Goal: Transaction & Acquisition: Purchase product/service

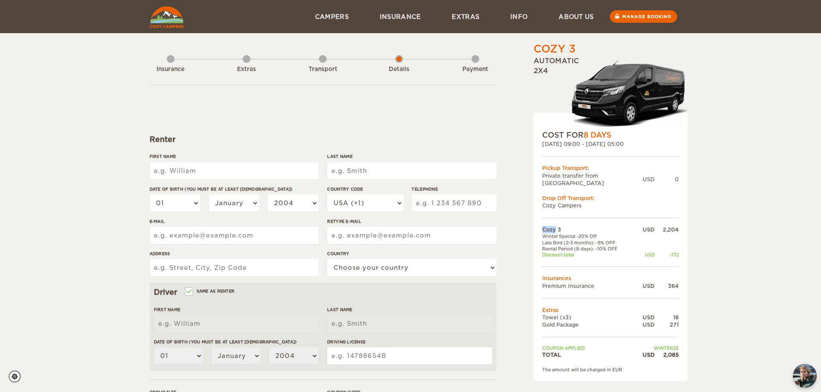
drag, startPoint x: 543, startPoint y: 223, endPoint x: 680, endPoint y: 248, distance: 138.9
click at [680, 248] on div "COST FOR 8 Days 24. Oct 2025 09:00 - 01. Nov 2025 05:00 Pickup Transport: Priva…" at bounding box center [610, 247] width 154 height 269
click at [681, 259] on div "COST FOR 8 Days 24. Oct 2025 09:00 - 01. Nov 2025 05:00 Pickup Transport: Priva…" at bounding box center [610, 247] width 154 height 269
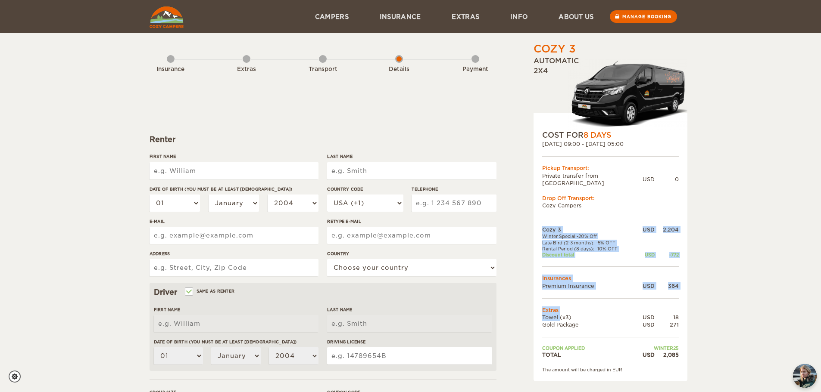
drag, startPoint x: 548, startPoint y: 311, endPoint x: 679, endPoint y: 319, distance: 131.6
click at [682, 317] on div "COST FOR 8 Days 24. Oct 2025 09:00 - 01. Nov 2025 05:00 Pickup Transport: Priva…" at bounding box center [610, 247] width 154 height 269
click at [679, 319] on div "COST FOR 8 Days 24. Oct 2025 09:00 - 01. Nov 2025 05:00 Pickup Transport: Priva…" at bounding box center [610, 247] width 154 height 269
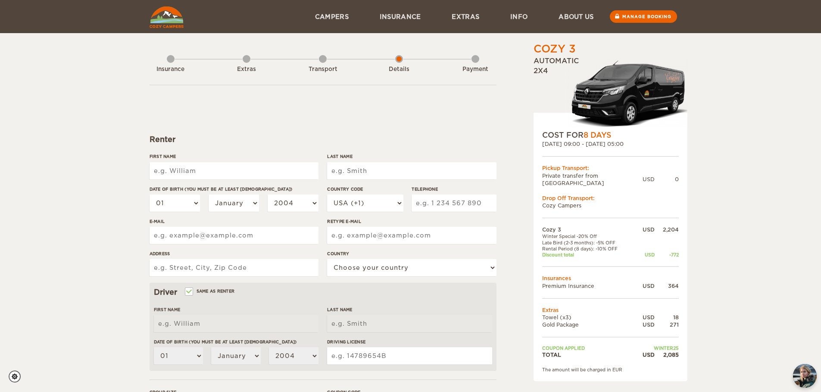
click at [215, 175] on input "First Name" at bounding box center [233, 170] width 169 height 17
click at [223, 167] on input "First Name" at bounding box center [233, 170] width 169 height 17
type input "[PERSON_NAME] [PERSON_NAME]"
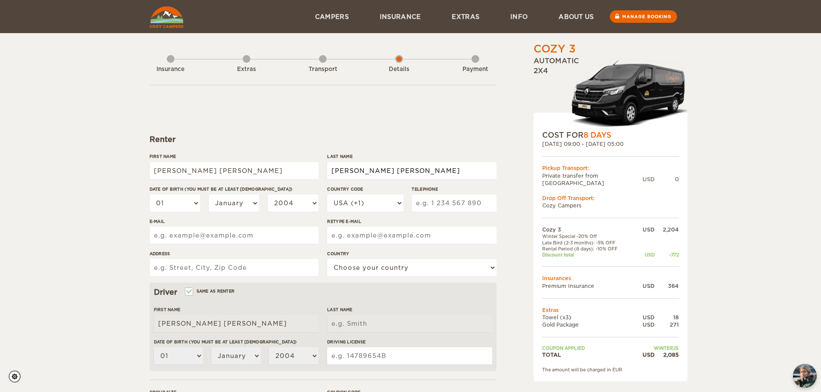
type input "Dianderas Linares"
select select "02"
select select "11"
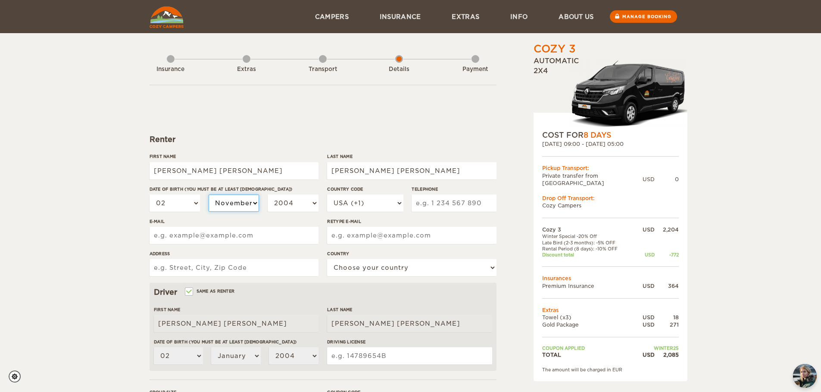
select select "11"
select select "1999"
select select "1996"
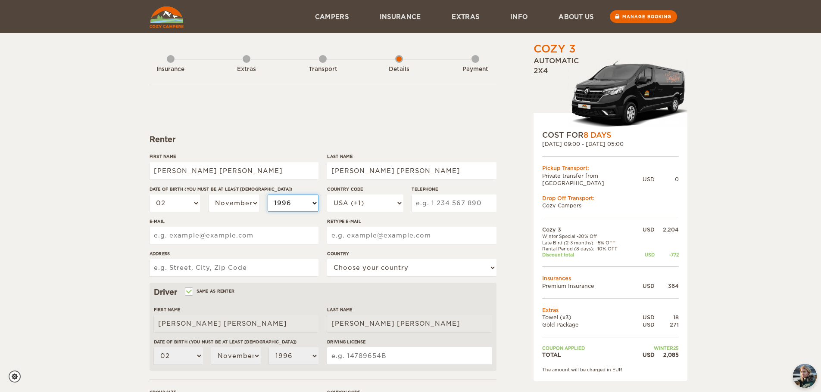
select select "1995"
select select "1996"
select select "1997"
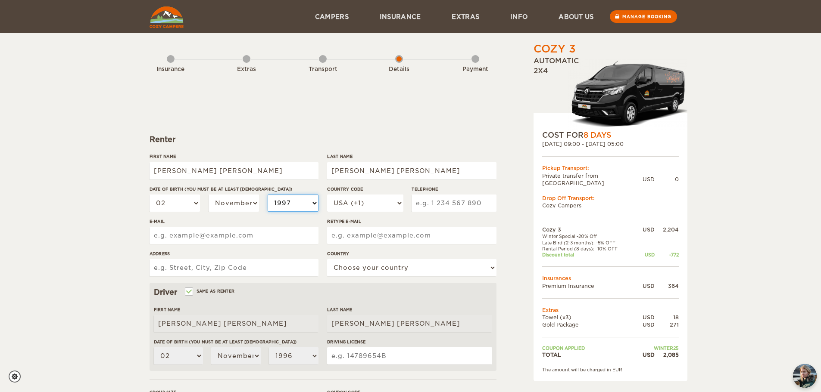
select select "1997"
click at [268, 195] on select "2004 2003 2002 2001 2000 1999 1998 1997 1996 1995 1994 1993 1992 1991 1990 1989…" at bounding box center [293, 203] width 51 height 17
type input "6172309106"
click at [203, 234] on input "E-mail" at bounding box center [233, 235] width 169 height 17
type input "anapauladianderas@gmail.com"
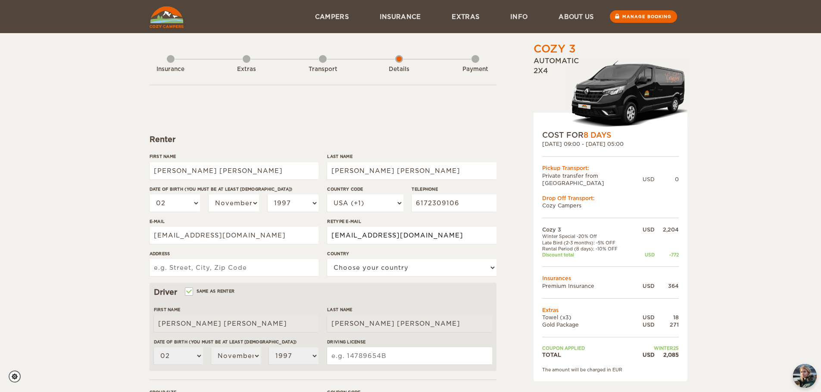
type input "anapauladianderas@gmail.com"
type input "1717 N Bayshore Dr"
select select "222"
click at [289, 270] on input "1717 N Bayshore Dr" at bounding box center [233, 267] width 169 height 17
type input "1717 N Bayshore Dr Apt 2044 Miami, FL"
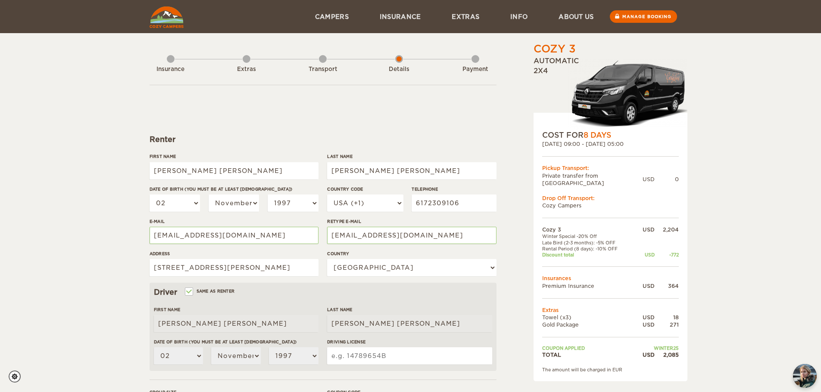
click at [134, 309] on div "Cozy 3 Expand Collapse Total 2,085 USD Automatic 2x4 COST FOR 8 Days 24. Oct 20…" at bounding box center [410, 280] width 821 height 560
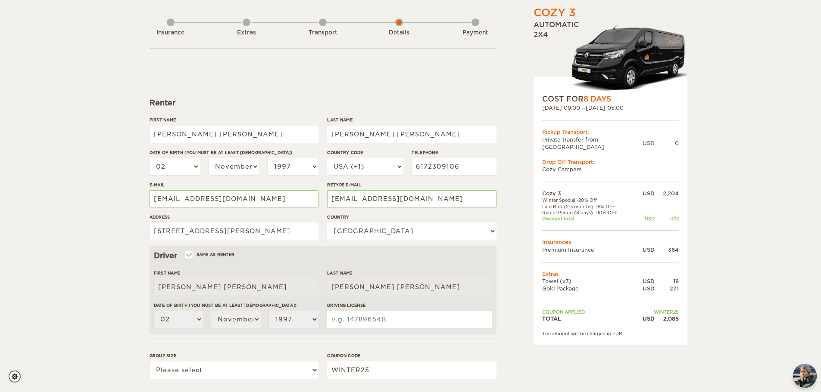
scroll to position [86, 0]
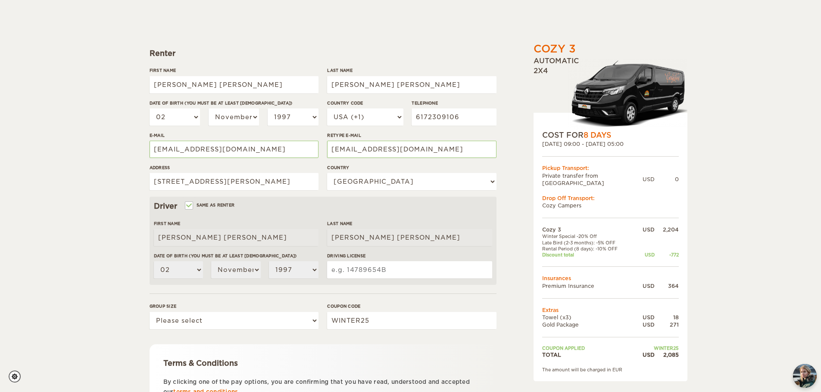
click at [396, 269] on input "Driving License" at bounding box center [409, 270] width 165 height 17
type input "G"
type input "D634-175-15-300-0"
click at [96, 275] on div "Cozy 3 Expand Collapse Total 2,085 USD Automatic 2x4 COST FOR 8 Days 24. Oct 20…" at bounding box center [410, 194] width 821 height 560
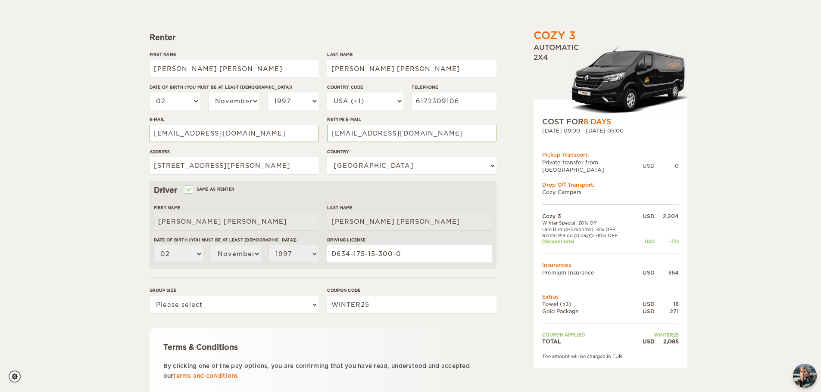
scroll to position [129, 0]
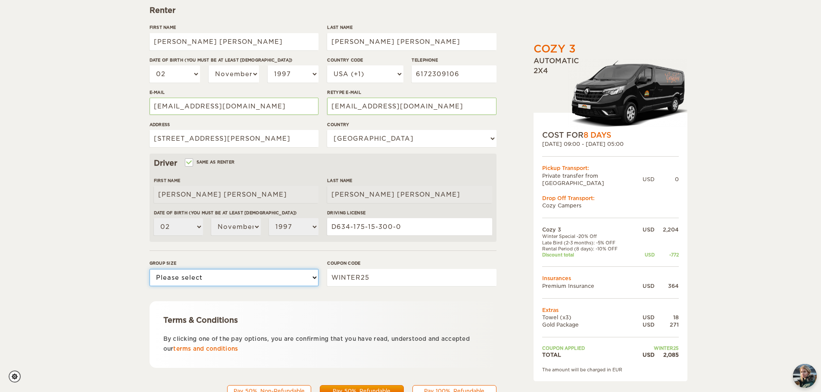
click at [232, 282] on select "Please select 1 2 3" at bounding box center [233, 277] width 169 height 17
select select "2"
click at [149, 269] on select "Please select 1 2 3" at bounding box center [233, 277] width 169 height 17
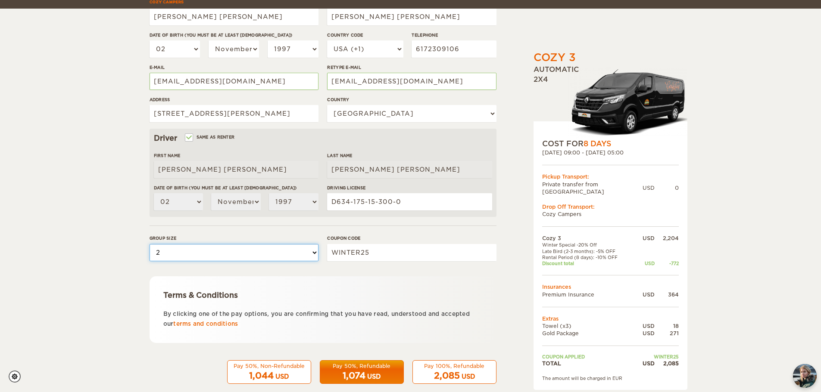
scroll to position [168, 0]
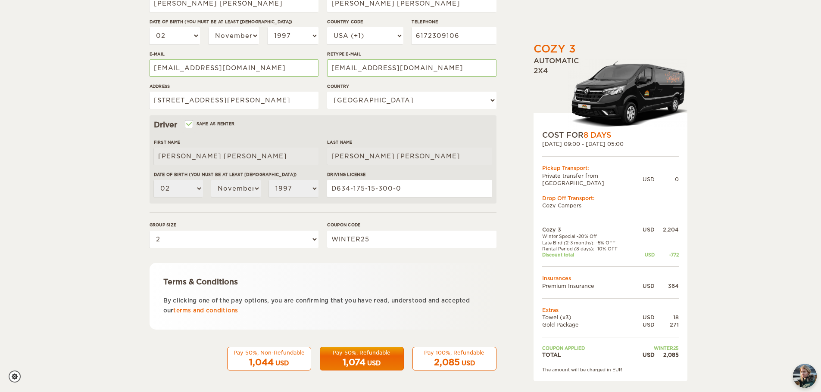
click at [476, 365] on div "2,085 USD" at bounding box center [454, 363] width 73 height 12
click at [465, 357] on div "2,085 USD" at bounding box center [454, 363] width 73 height 12
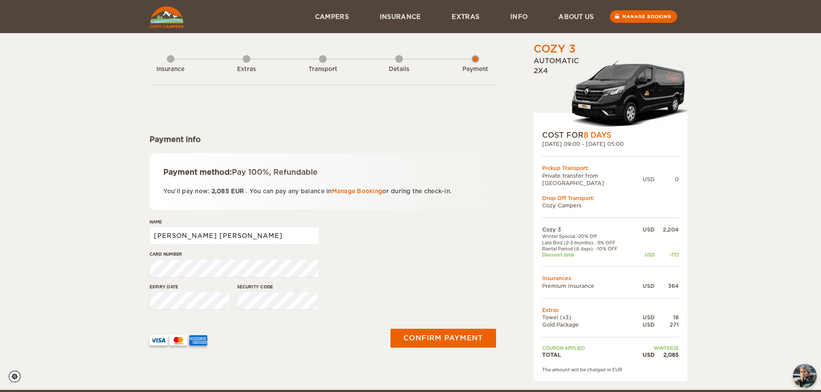
click at [279, 233] on input "[PERSON_NAME] [PERSON_NAME]" at bounding box center [233, 235] width 169 height 17
click at [204, 230] on input "[PERSON_NAME] [PERSON_NAME]" at bounding box center [233, 235] width 169 height 17
type input "[PERSON_NAME]"
click at [119, 275] on div "Cozy 3 Expand Collapse Total 2,085 USD Automatic 2x4 COST FOR 8 Days 24. Oct 20…" at bounding box center [410, 195] width 821 height 390
click at [423, 288] on div "Expiry date Security code" at bounding box center [322, 300] width 347 height 32
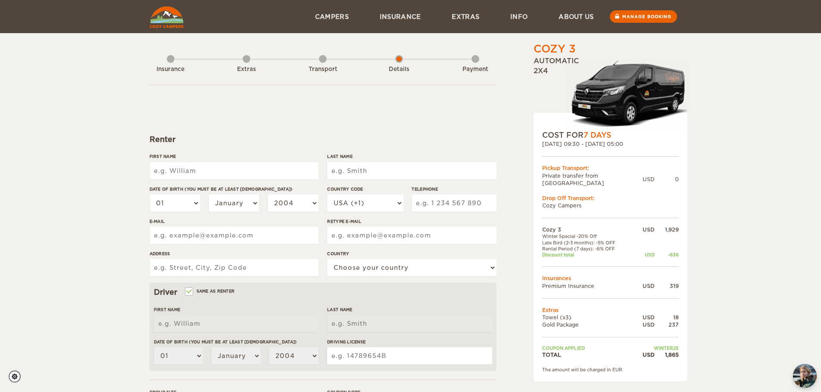
click at [278, 168] on input "First Name" at bounding box center [233, 170] width 169 height 17
type input "[PERSON_NAME] [PERSON_NAME]"
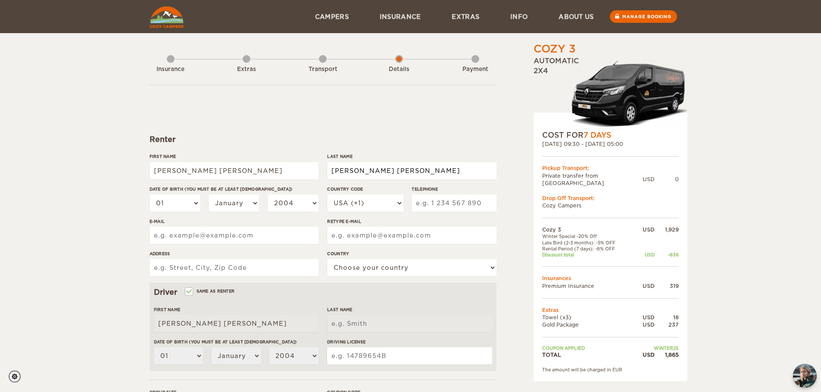
type input "Dianderas Linares"
select select "02"
select select "11"
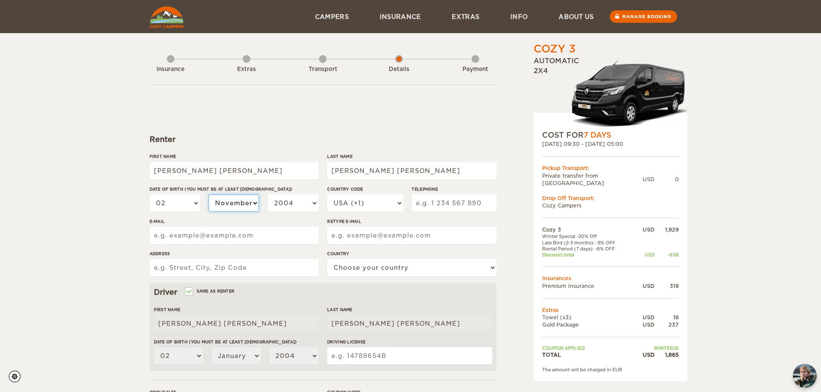
select select "11"
select select "1999"
select select "1997"
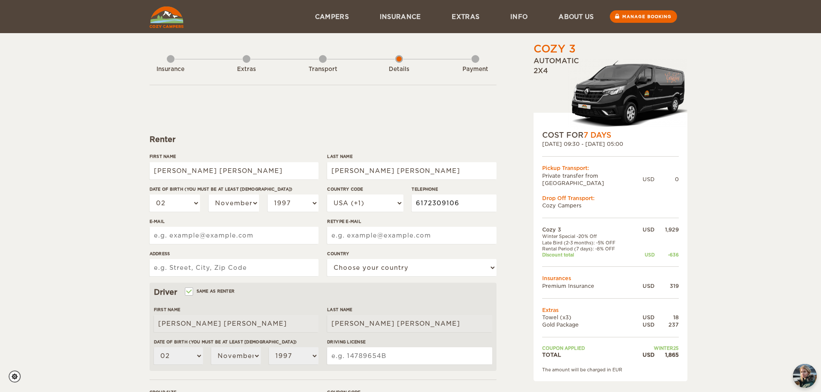
type input "6172309106"
type input "anapauladianderas@gmail.com"
type input "1717 N Bayshore Dr Apt 2044, Miami, FL"
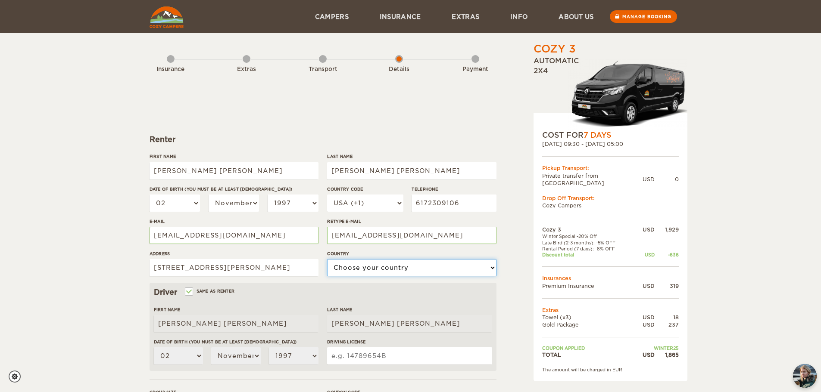
select select "222"
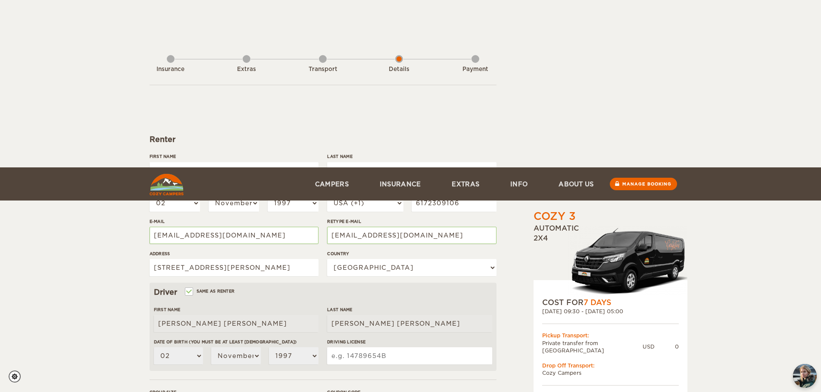
scroll to position [168, 0]
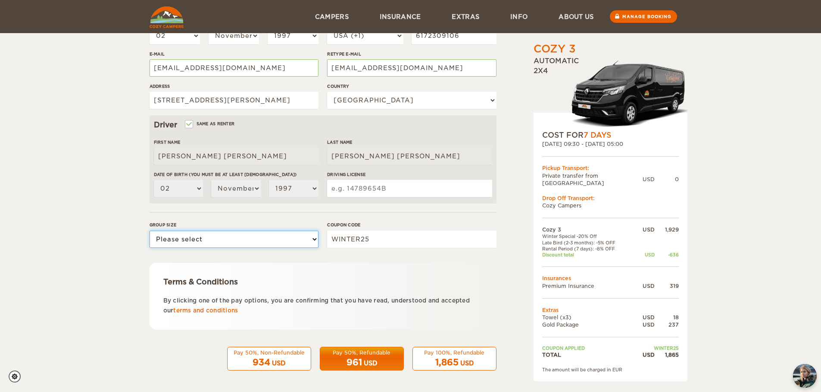
click at [306, 238] on select "Please select 1 2 3" at bounding box center [233, 239] width 169 height 17
select select "2"
click at [149, 231] on select "Please select 1 2 3" at bounding box center [233, 239] width 169 height 17
click at [372, 194] on input "Driving License" at bounding box center [409, 188] width 165 height 17
type input "D634-175-15-300-0"
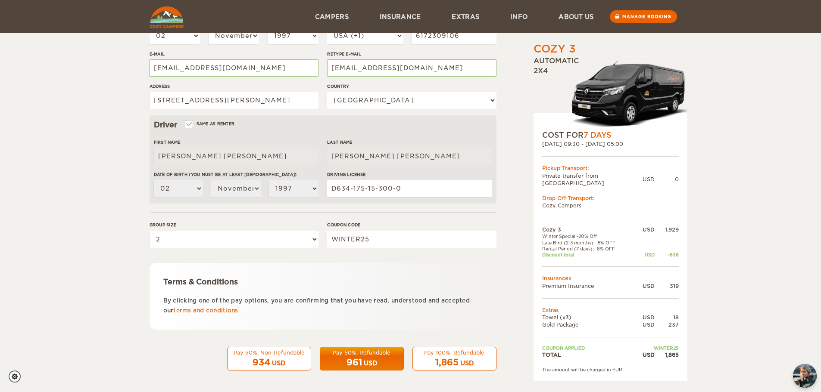
click at [134, 214] on div "Cozy 3 Expand Collapse Total 1,865 USD Automatic 2x4 COST FOR 7 Days 25. Oct 20…" at bounding box center [410, 112] width 821 height 560
click at [498, 325] on div "Cozy 3 Expand Collapse Total 1,865 USD Automatic 2x4 COST FOR 7 Days 25. Oct 20…" at bounding box center [410, 129] width 522 height 510
click at [470, 357] on div "1,865 USD" at bounding box center [454, 363] width 73 height 12
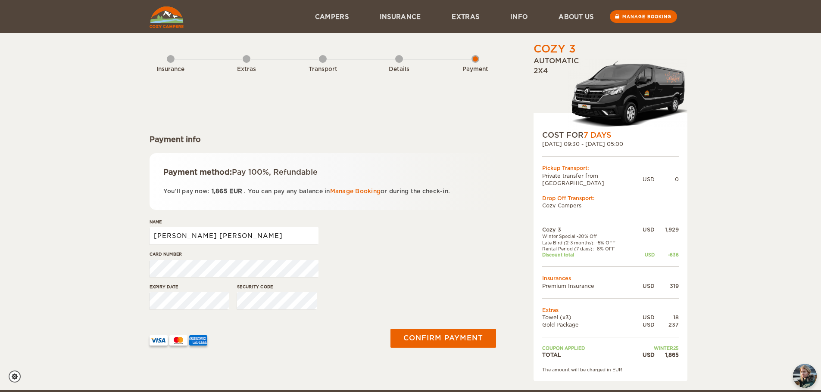
click at [244, 235] on input "[PERSON_NAME] [PERSON_NAME]" at bounding box center [233, 235] width 169 height 17
type input "[PERSON_NAME]"
click at [96, 261] on div "Cozy 3 Expand Collapse Total 1,865 USD Automatic 2x4 COST FOR 7 Days 25. Oct 20…" at bounding box center [410, 195] width 821 height 390
click at [104, 238] on div "Cozy 3 Expand Collapse Total 1,865 USD Automatic 2x4 COST FOR 7 Days 25. Oct 20…" at bounding box center [410, 195] width 821 height 390
click at [416, 340] on button "Confirm payment" at bounding box center [443, 338] width 109 height 19
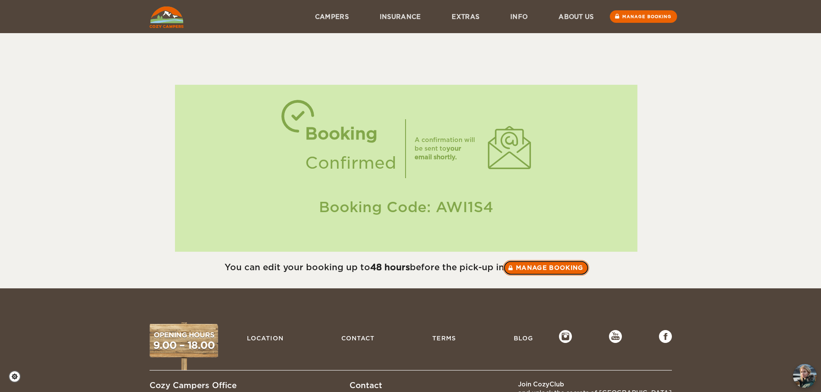
click at [527, 262] on link "Manage booking" at bounding box center [546, 268] width 86 height 16
